Goal: Navigation & Orientation: Find specific page/section

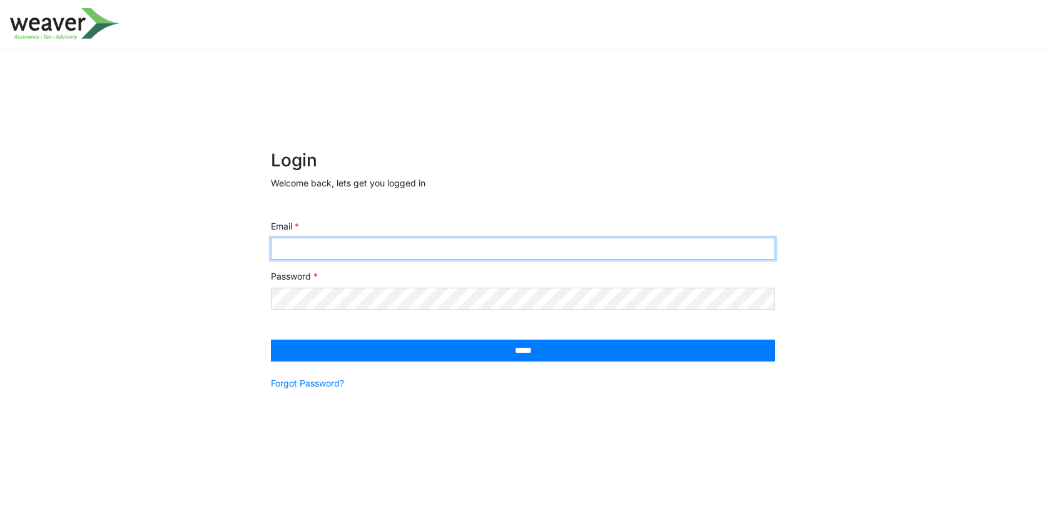
type input "**********"
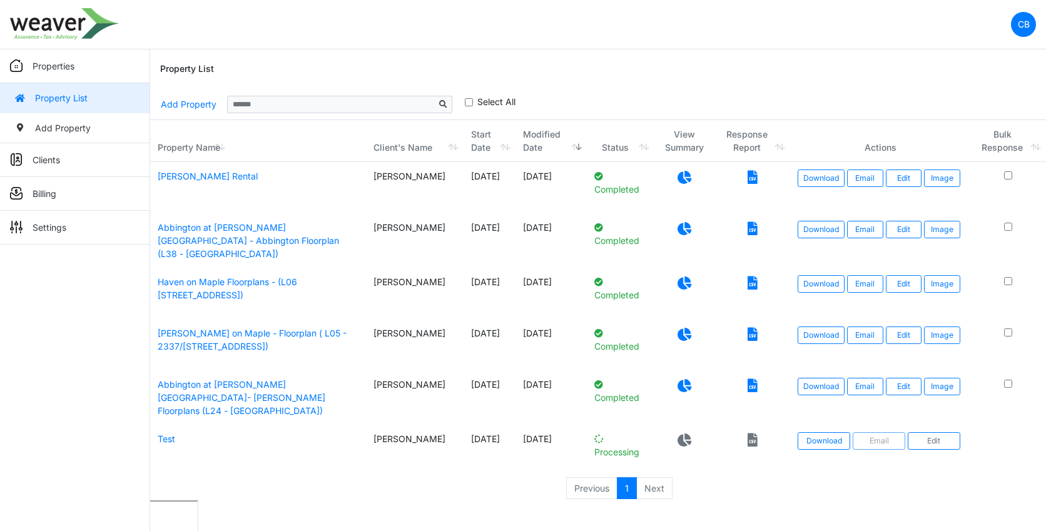
click at [651, 484] on li "Next" at bounding box center [655, 488] width 36 height 23
